Goal: Transaction & Acquisition: Book appointment/travel/reservation

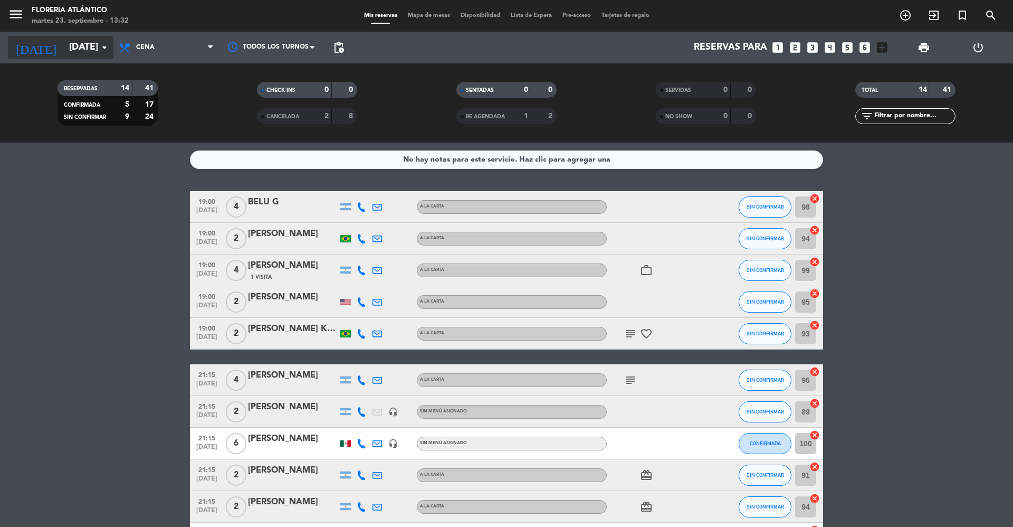
click at [106, 49] on icon "arrow_drop_down" at bounding box center [104, 47] width 13 height 13
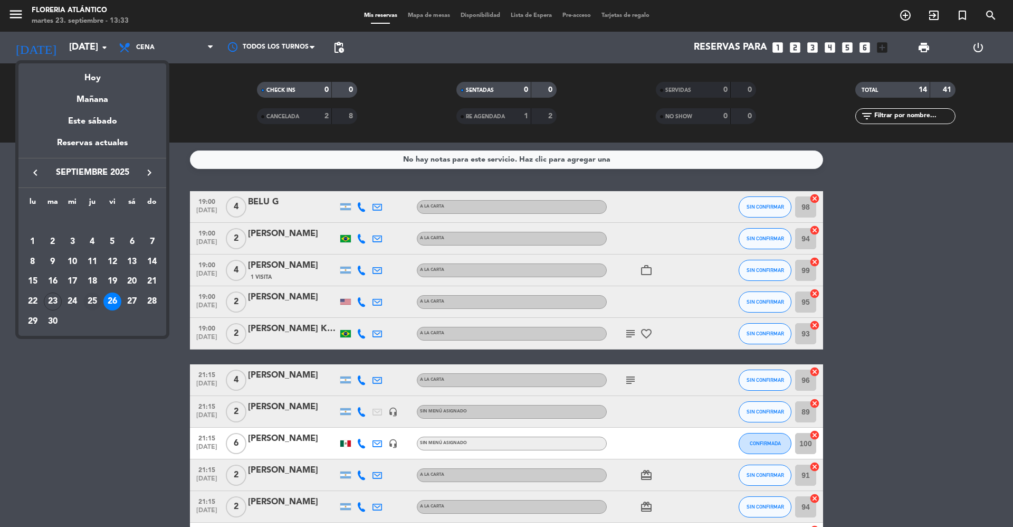
click at [95, 298] on div "25" at bounding box center [92, 301] width 18 height 18
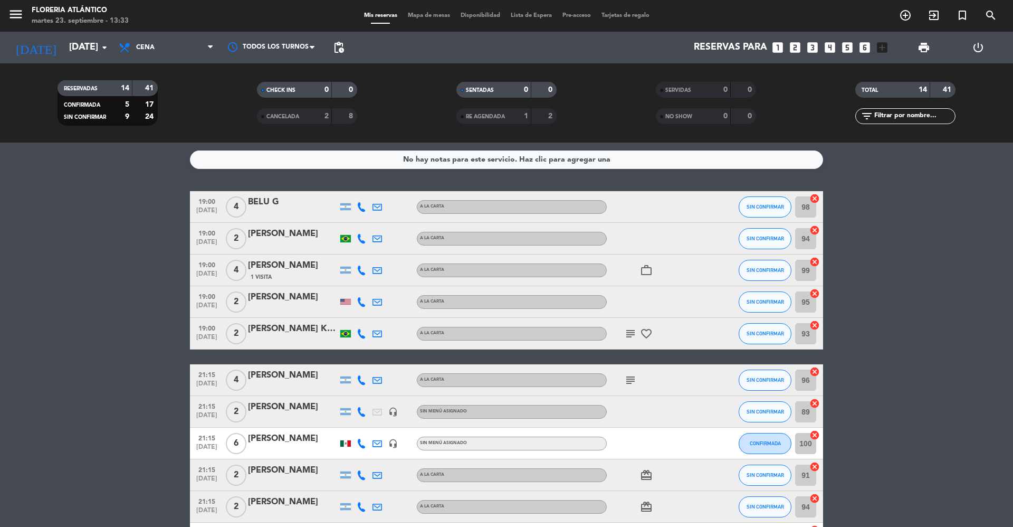
type input "[DEMOGRAPHIC_DATA][DATE]"
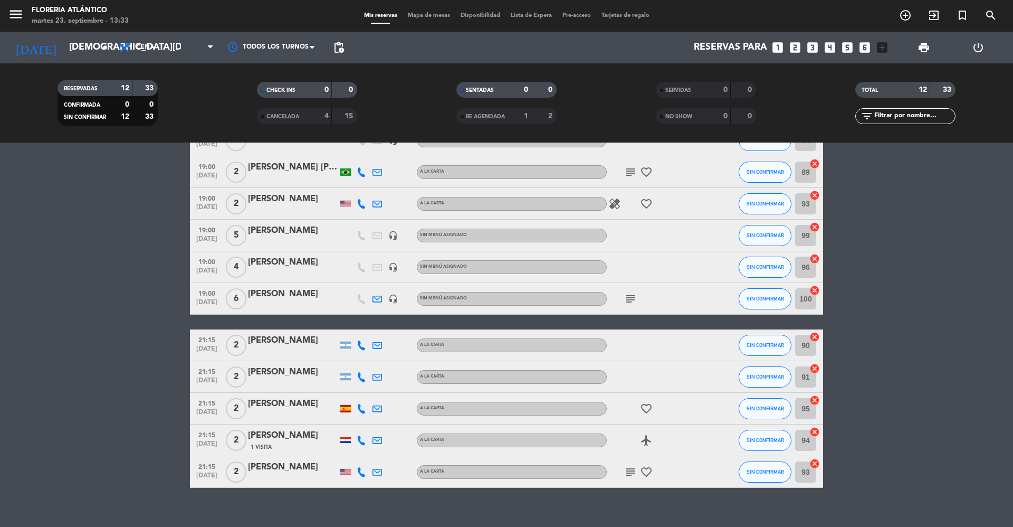
scroll to position [111, 0]
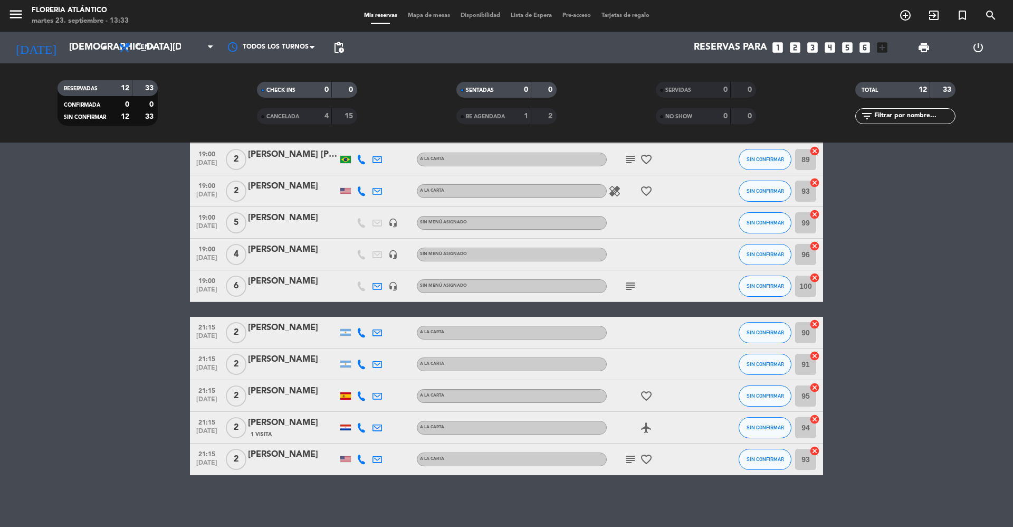
click at [847, 49] on icon "looks_5" at bounding box center [847, 48] width 14 height 14
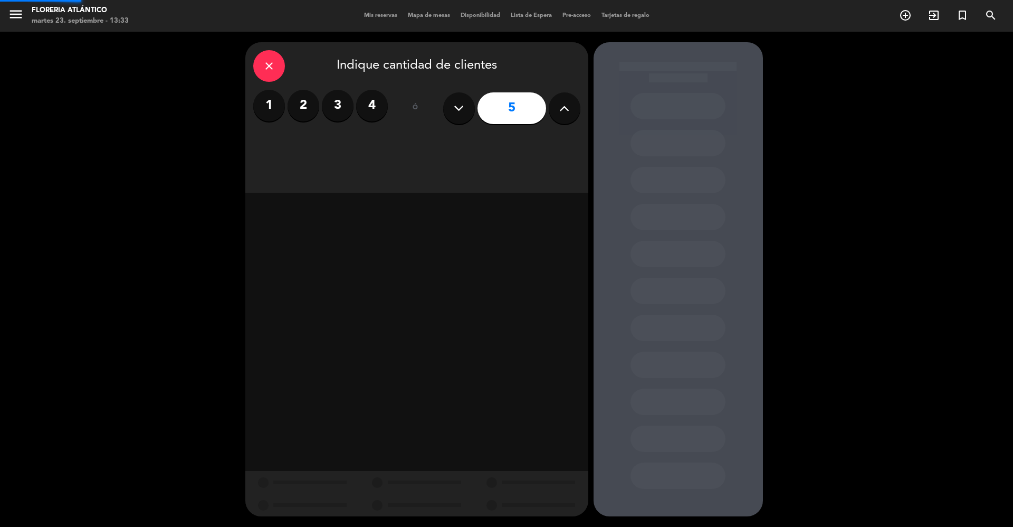
click at [847, 49] on div "close Indique cantidad de clientes 1 2 3 4 ó 5" at bounding box center [506, 279] width 1013 height 495
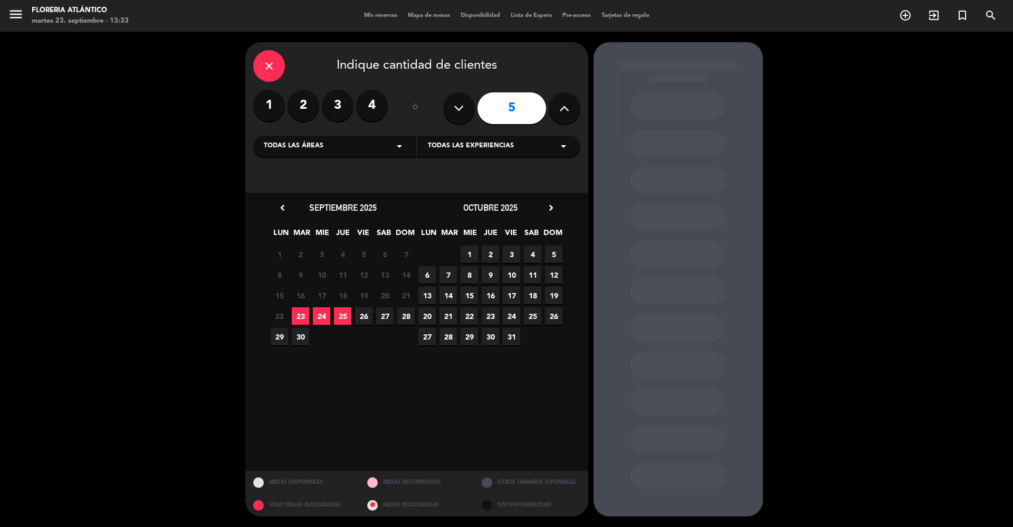
click at [517, 108] on input "5" at bounding box center [511, 108] width 69 height 32
click at [349, 318] on span "25" at bounding box center [342, 315] width 17 height 17
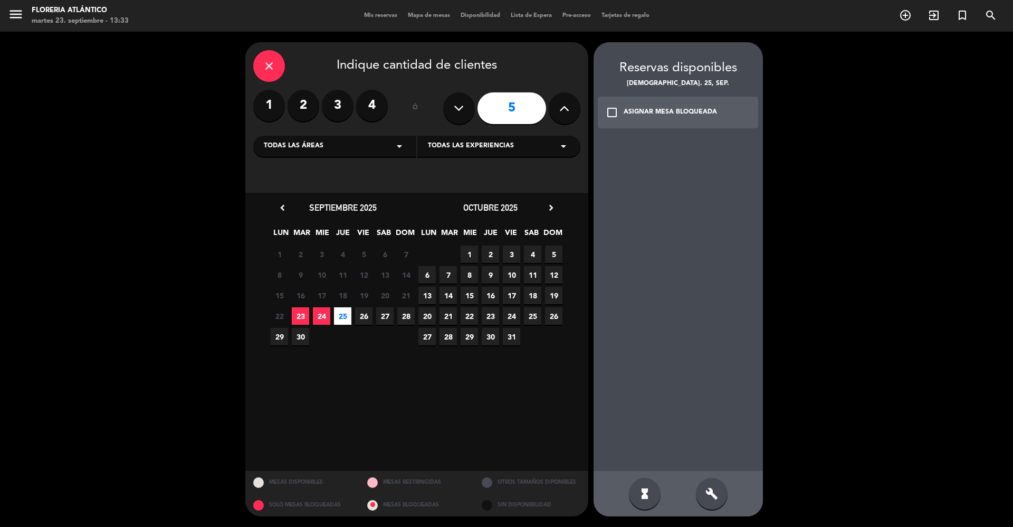
click at [954, 275] on div "close Indique cantidad de clientes 1 2 3 4 ó 5 Todas las áreas arrow_drop_down …" at bounding box center [506, 279] width 1013 height 495
click at [701, 378] on div at bounding box center [678, 303] width 169 height 335
click at [701, 376] on div at bounding box center [678, 303] width 169 height 335
click at [339, 312] on span "25" at bounding box center [342, 315] width 17 height 17
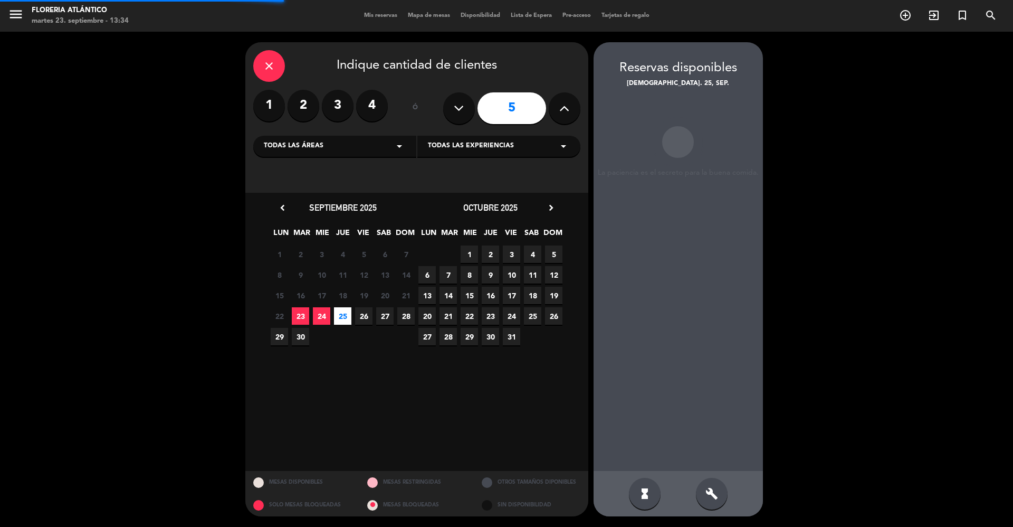
click at [339, 312] on span "25" at bounding box center [342, 315] width 17 height 17
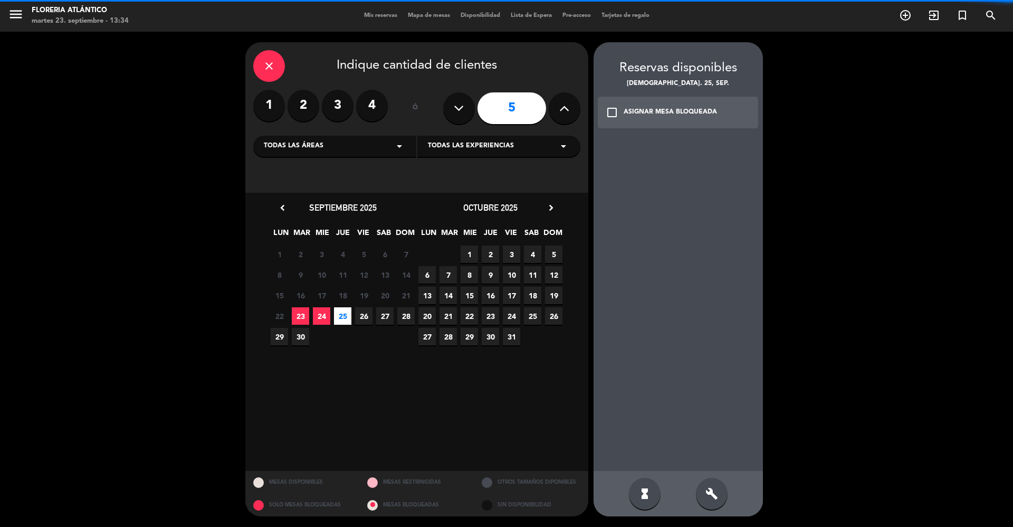
click at [340, 313] on span "25" at bounding box center [342, 315] width 17 height 17
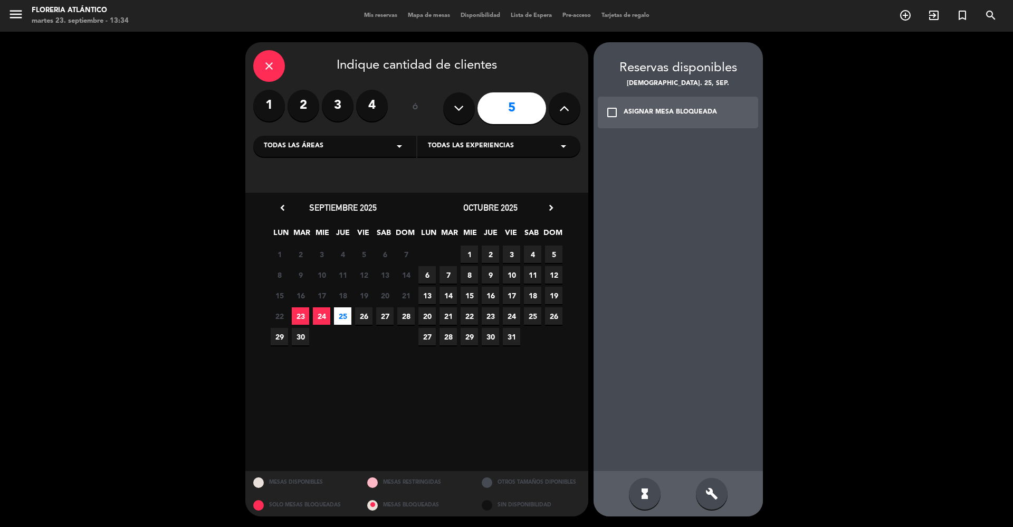
click at [340, 313] on span "25" at bounding box center [342, 315] width 17 height 17
click at [721, 357] on div at bounding box center [678, 303] width 169 height 335
click at [719, 355] on div at bounding box center [678, 303] width 169 height 335
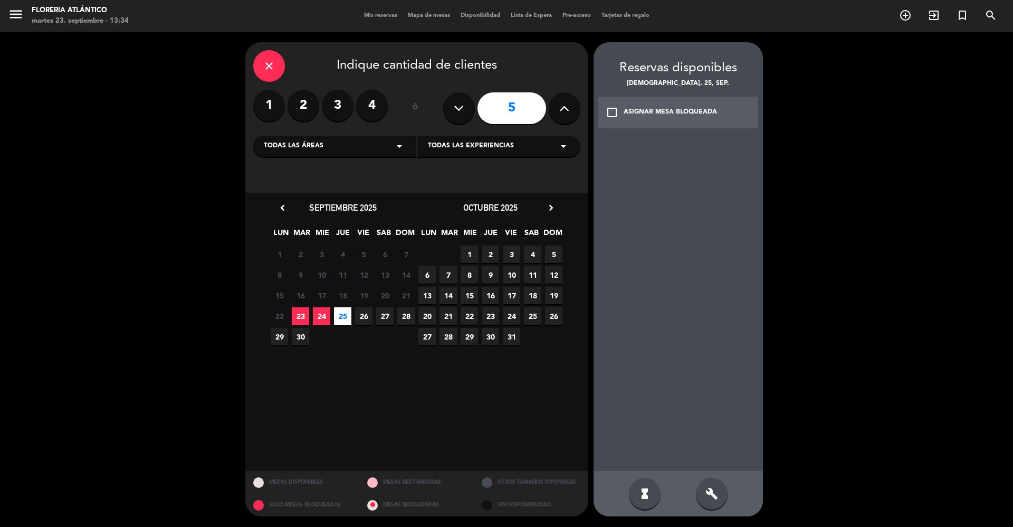
click at [719, 355] on div at bounding box center [678, 303] width 169 height 335
click at [673, 399] on div at bounding box center [678, 303] width 169 height 335
click at [671, 399] on div at bounding box center [678, 303] width 169 height 335
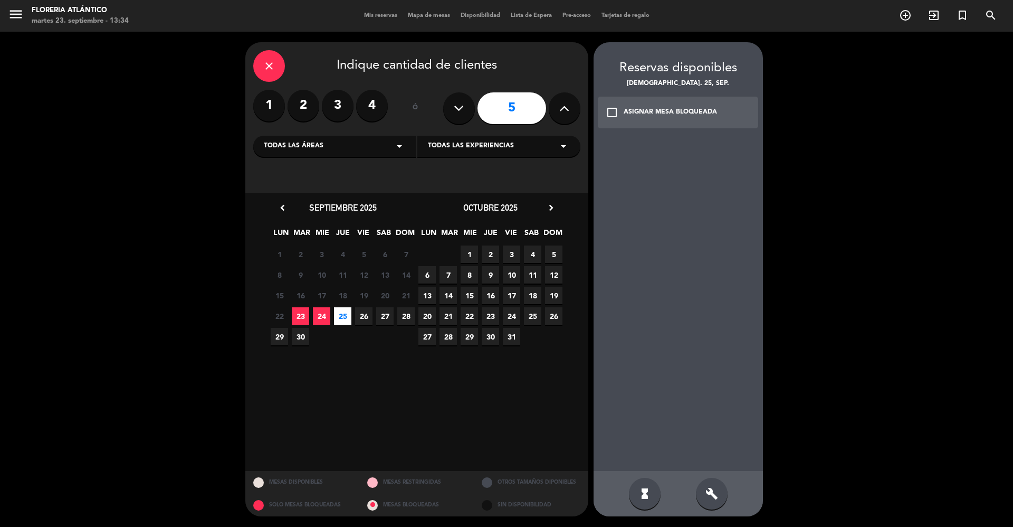
click at [671, 398] on div at bounding box center [678, 303] width 169 height 335
